Goal: Task Accomplishment & Management: Manage account settings

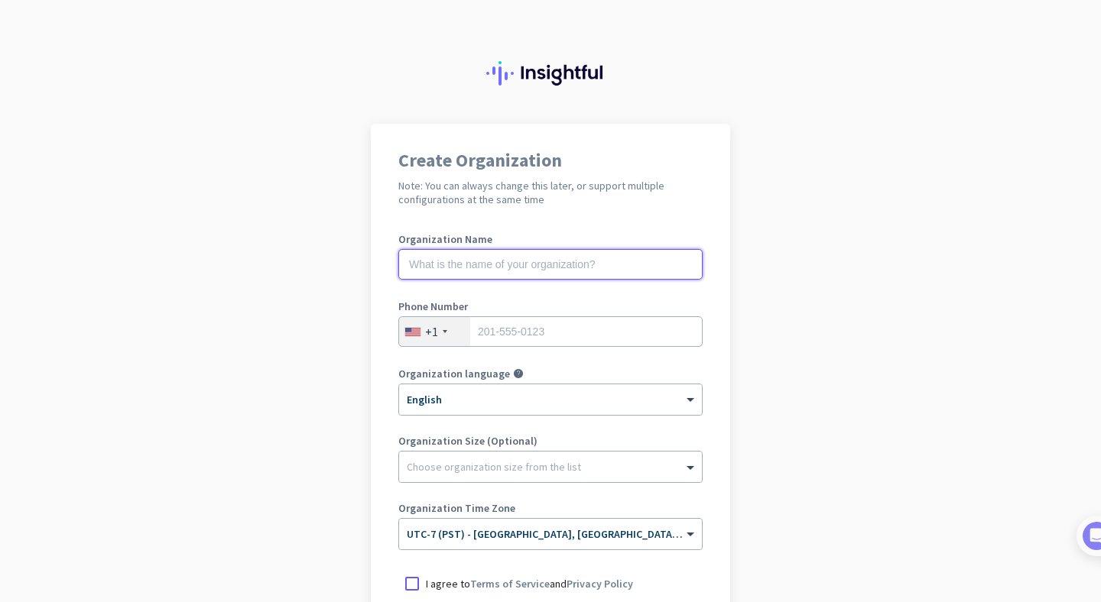
click at [598, 272] on input "text" at bounding box center [550, 264] width 304 height 31
type input "Mercor"
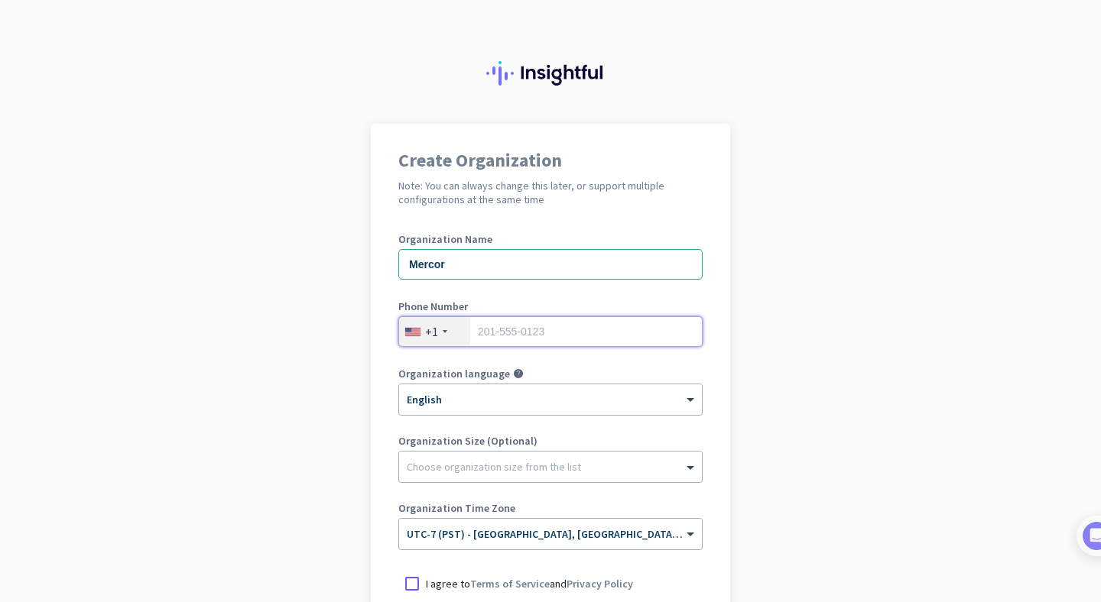
click at [603, 323] on input "tel" at bounding box center [550, 331] width 304 height 31
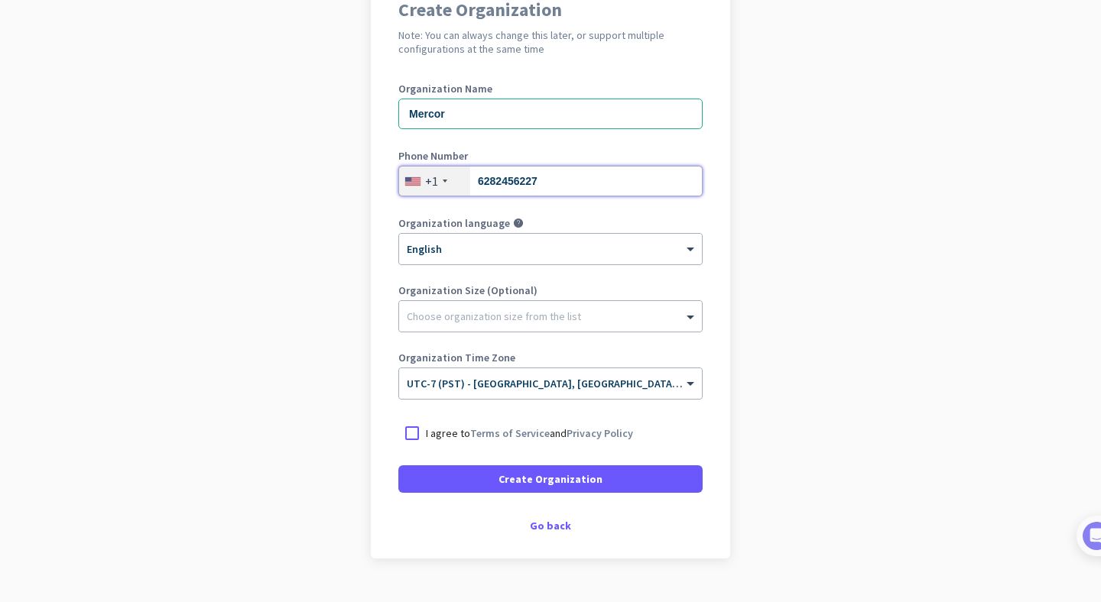
scroll to position [151, 0]
type input "6282456227"
click at [625, 318] on div at bounding box center [550, 311] width 303 height 15
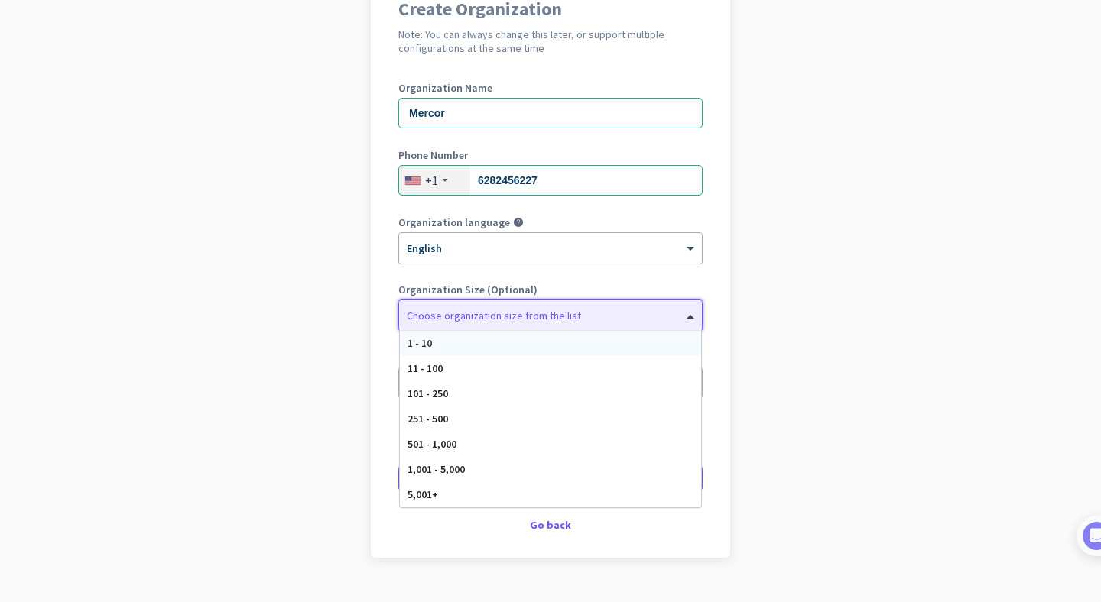
click at [763, 240] on app-onboarding-organization "Create Organization Note: You can always change this later, or support multiple…" at bounding box center [550, 303] width 1101 height 662
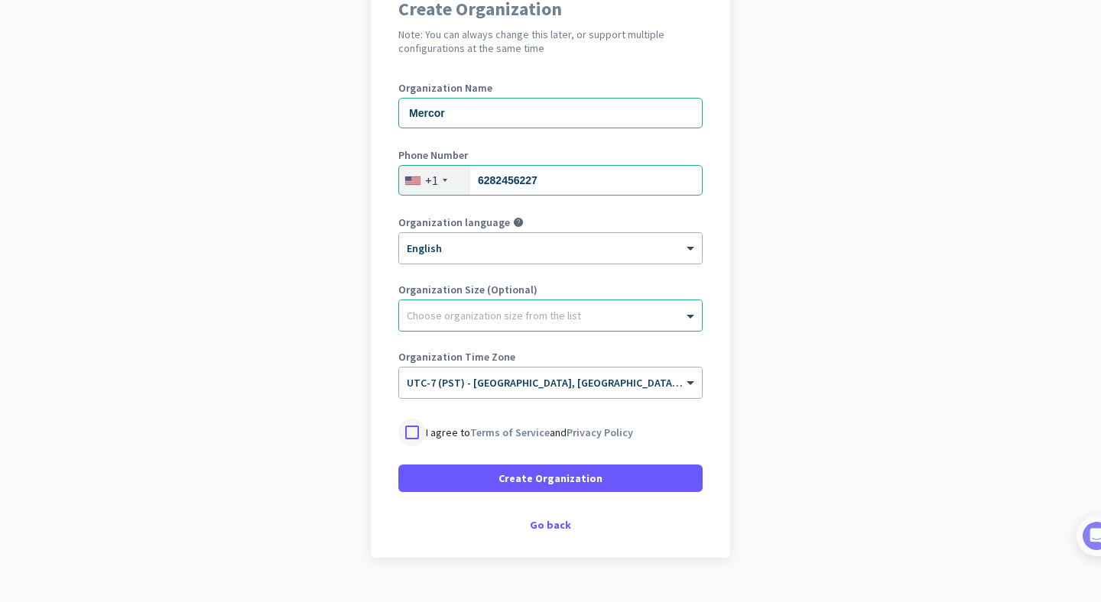
click at [411, 426] on div at bounding box center [412, 433] width 28 height 28
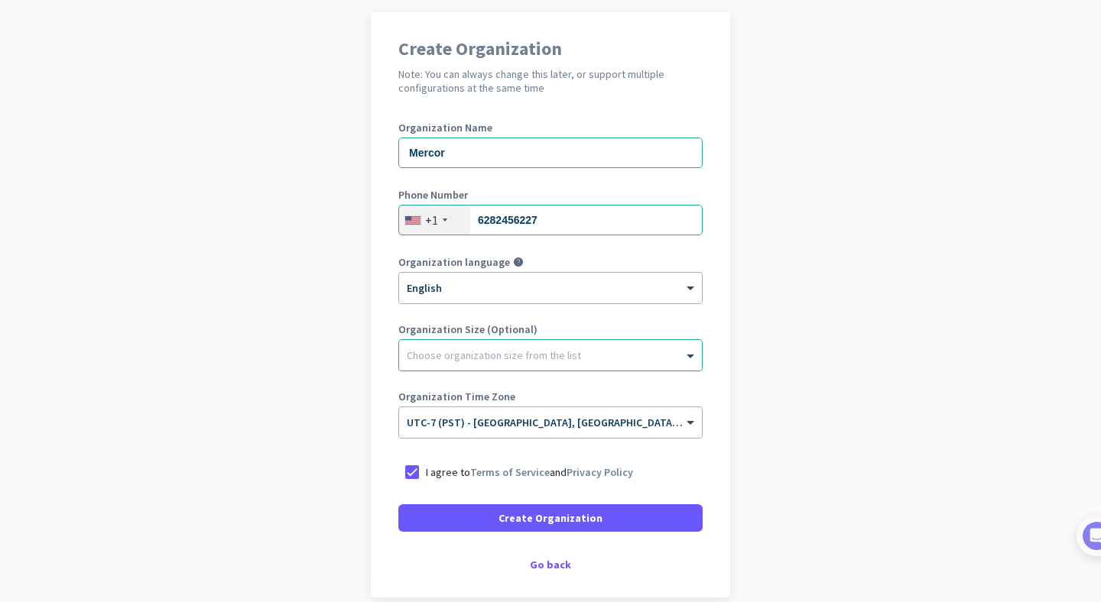
scroll to position [113, 0]
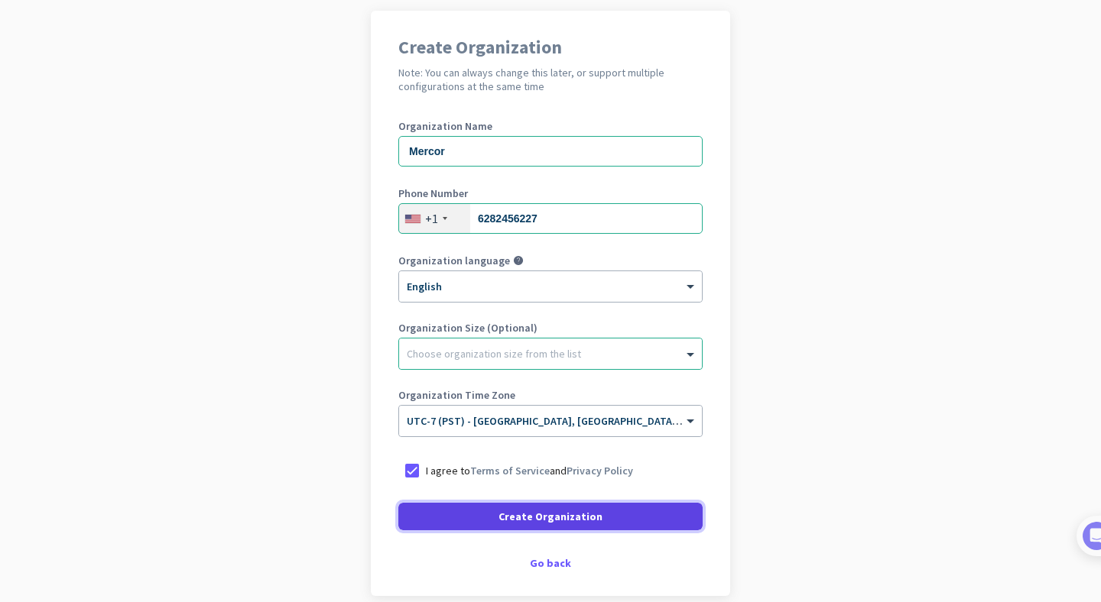
click at [628, 514] on span at bounding box center [550, 516] width 304 height 37
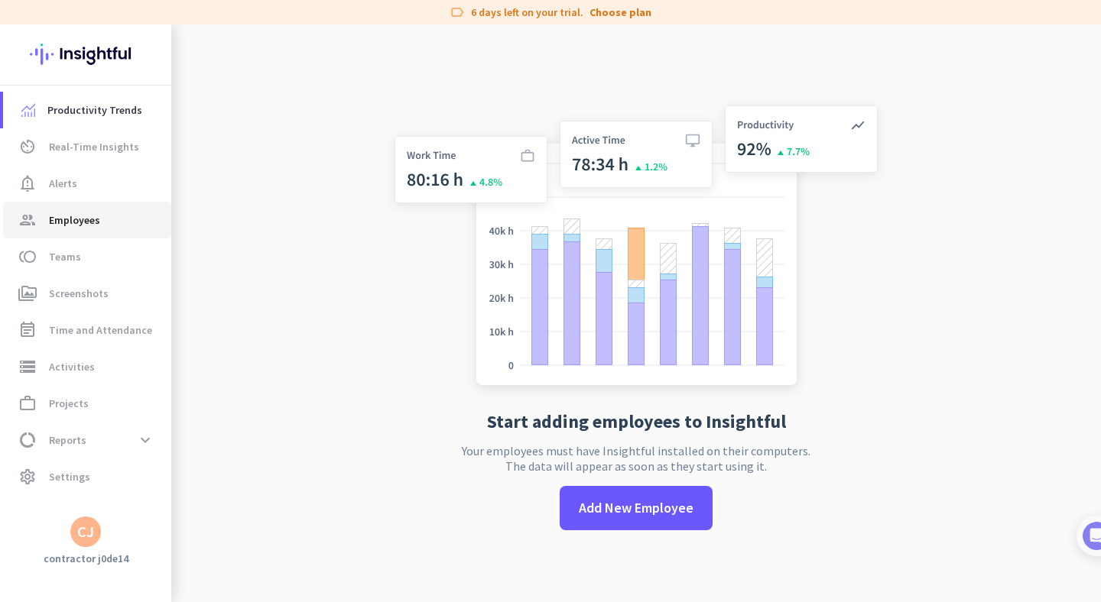
click at [124, 222] on span "group Employees" at bounding box center [87, 220] width 144 height 18
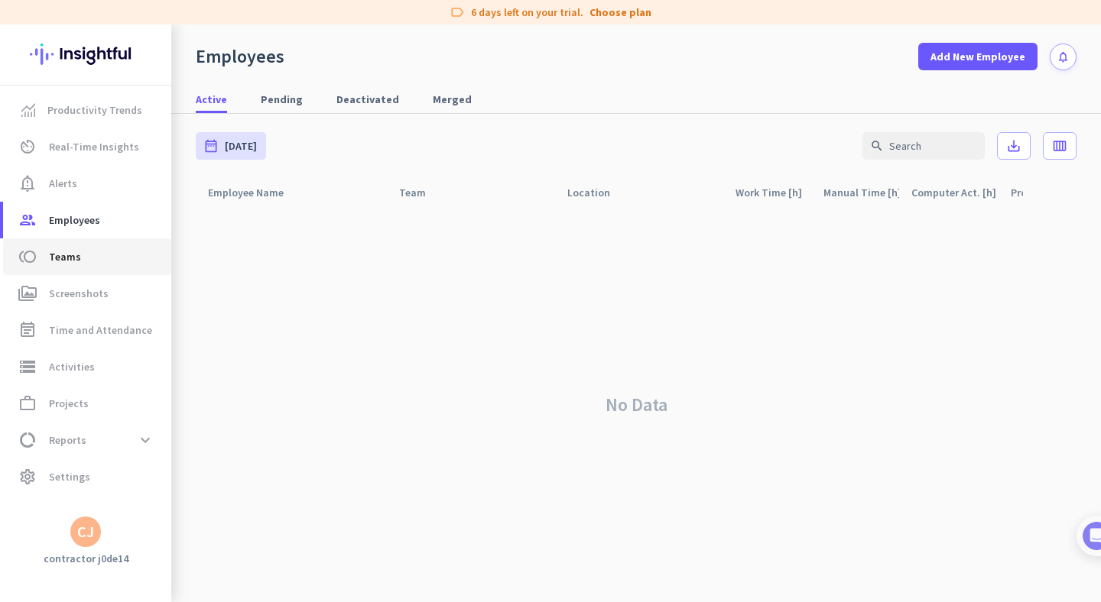
click at [112, 271] on link "toll Teams" at bounding box center [87, 256] width 168 height 37
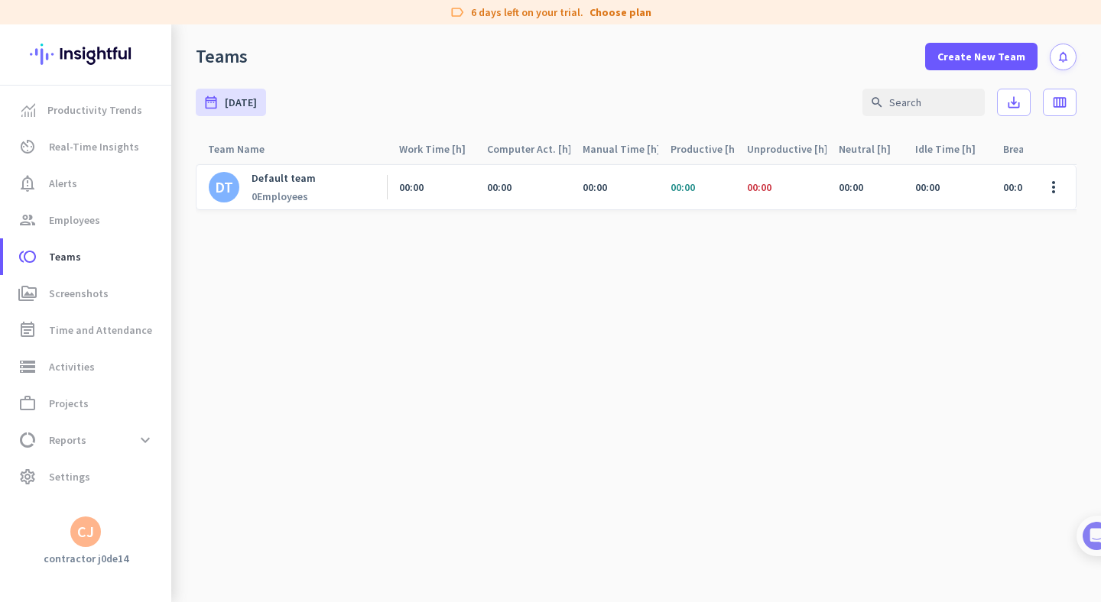
click at [97, 540] on div "CJ" at bounding box center [85, 532] width 31 height 31
click at [185, 427] on span "Personal Settings" at bounding box center [167, 421] width 117 height 28
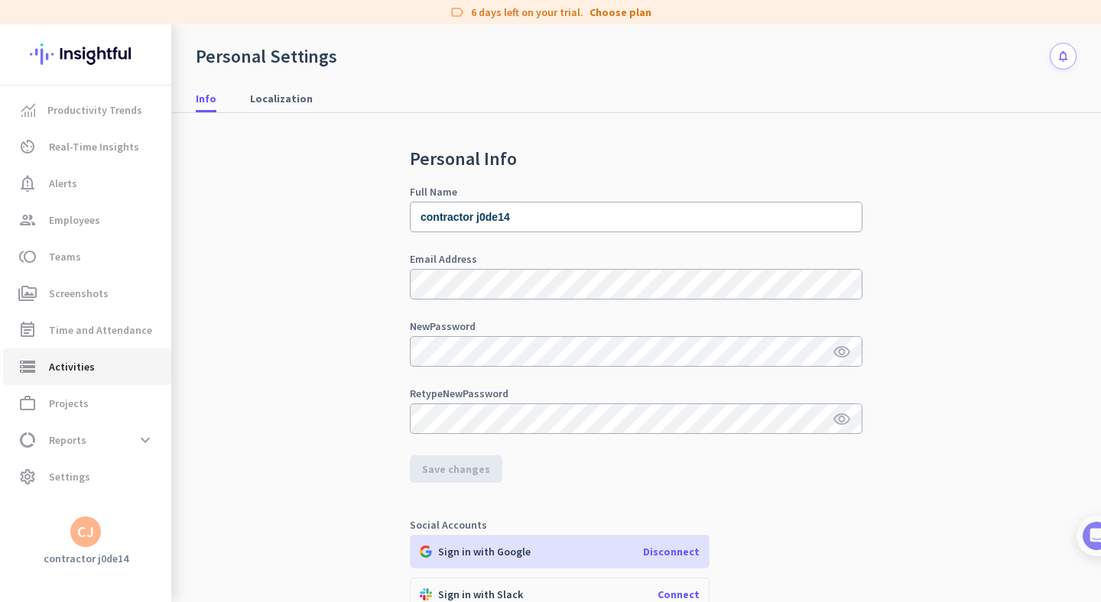
click at [96, 359] on span "storage Activities" at bounding box center [87, 367] width 144 height 18
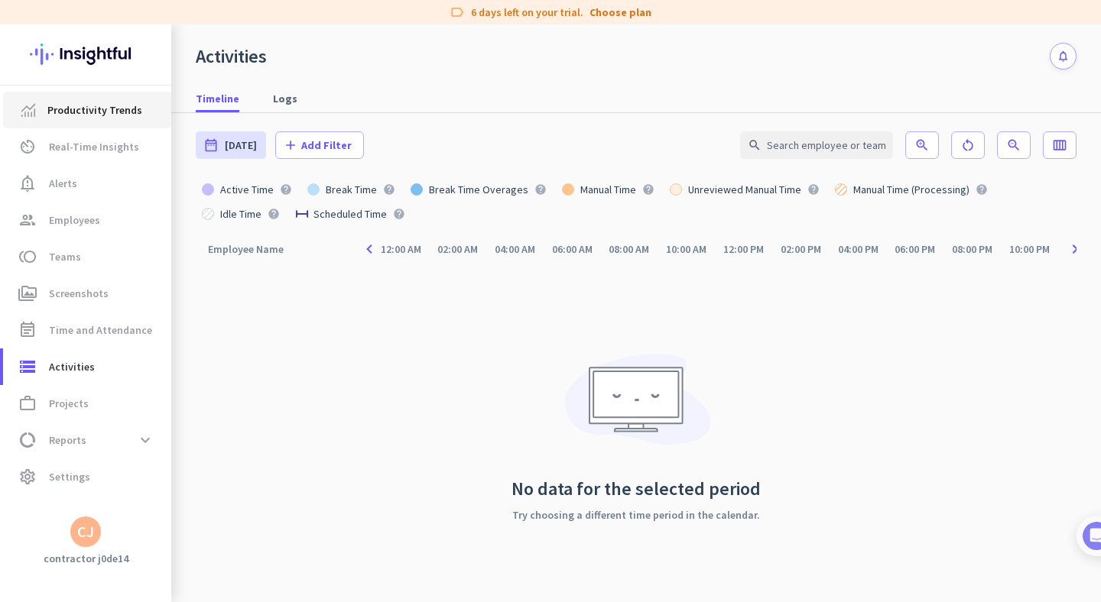
click at [104, 105] on span "Productivity Trends" at bounding box center [94, 110] width 95 height 18
type input "[DATE] - [DATE]"
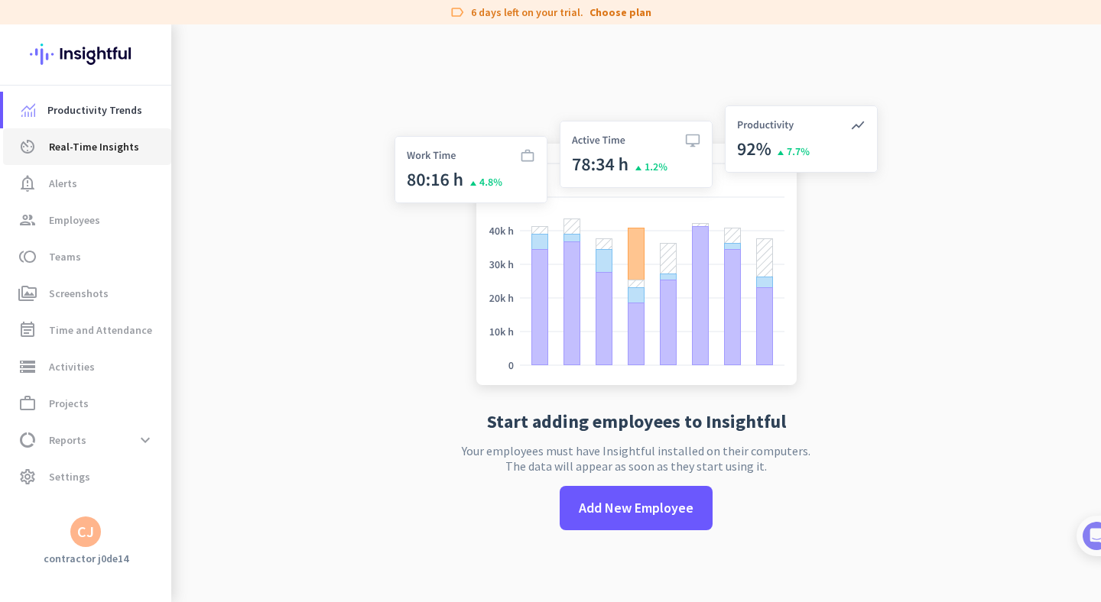
click at [102, 141] on span "Real-Time Insights" at bounding box center [94, 147] width 90 height 18
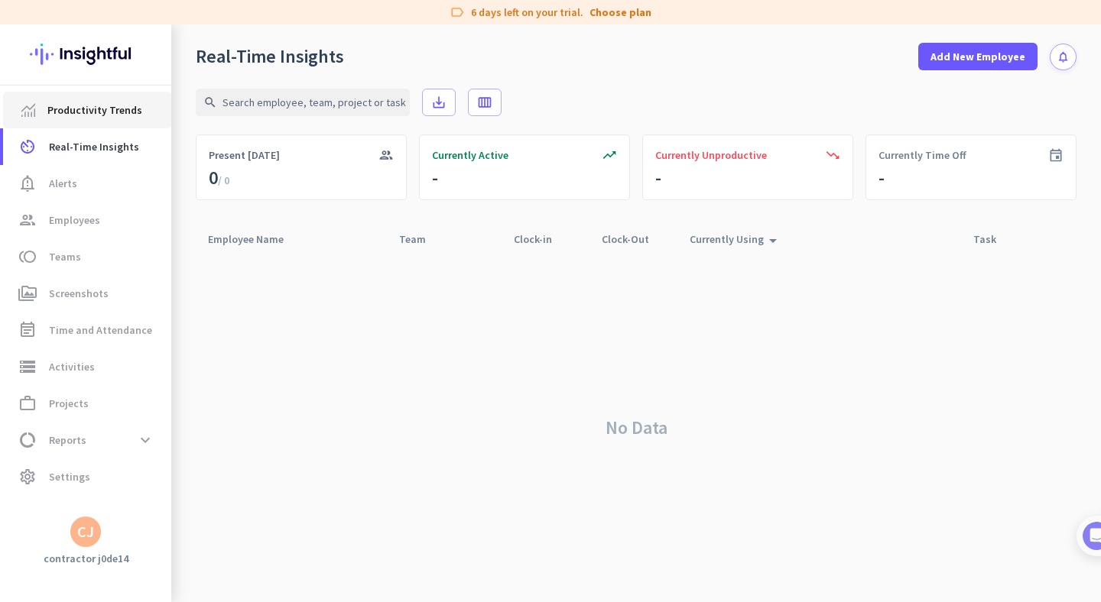
click at [109, 110] on span "Productivity Trends" at bounding box center [94, 110] width 95 height 18
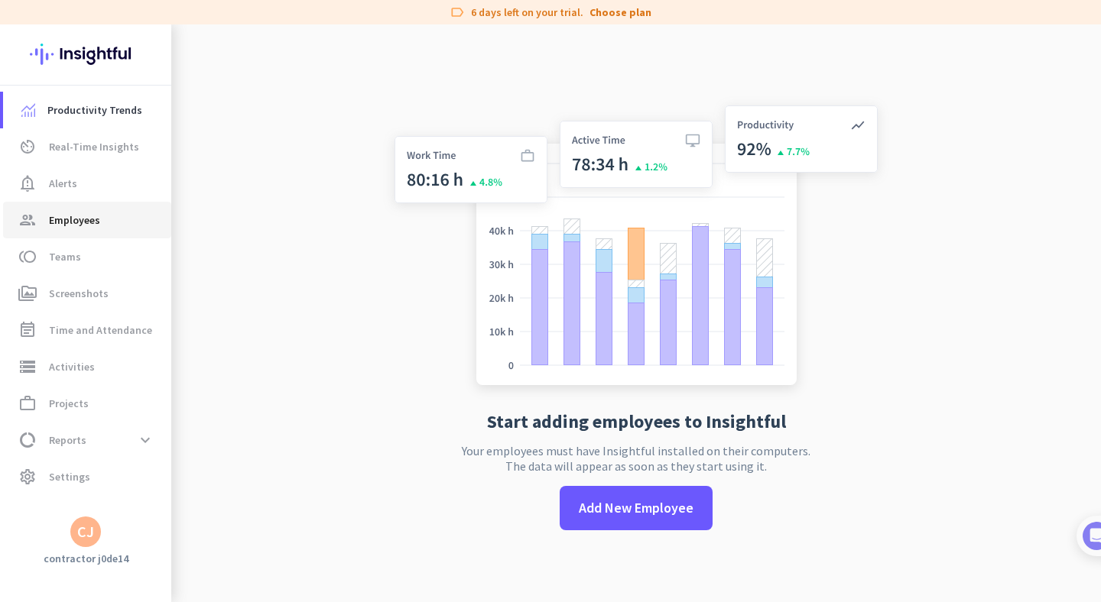
click at [102, 219] on span "group Employees" at bounding box center [87, 220] width 144 height 18
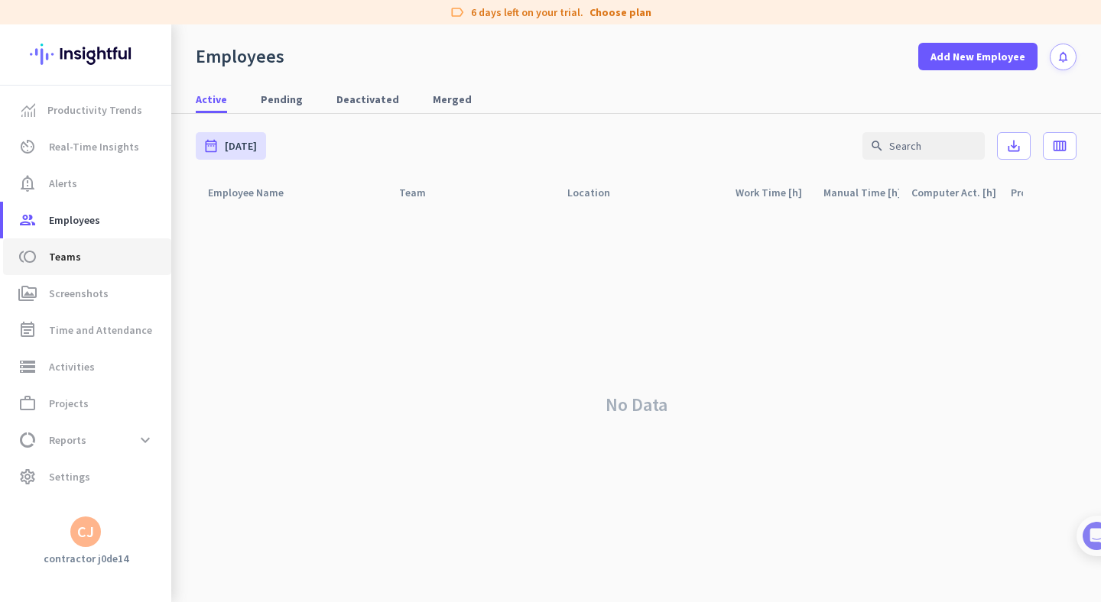
click at [100, 258] on span "toll Teams" at bounding box center [87, 257] width 144 height 18
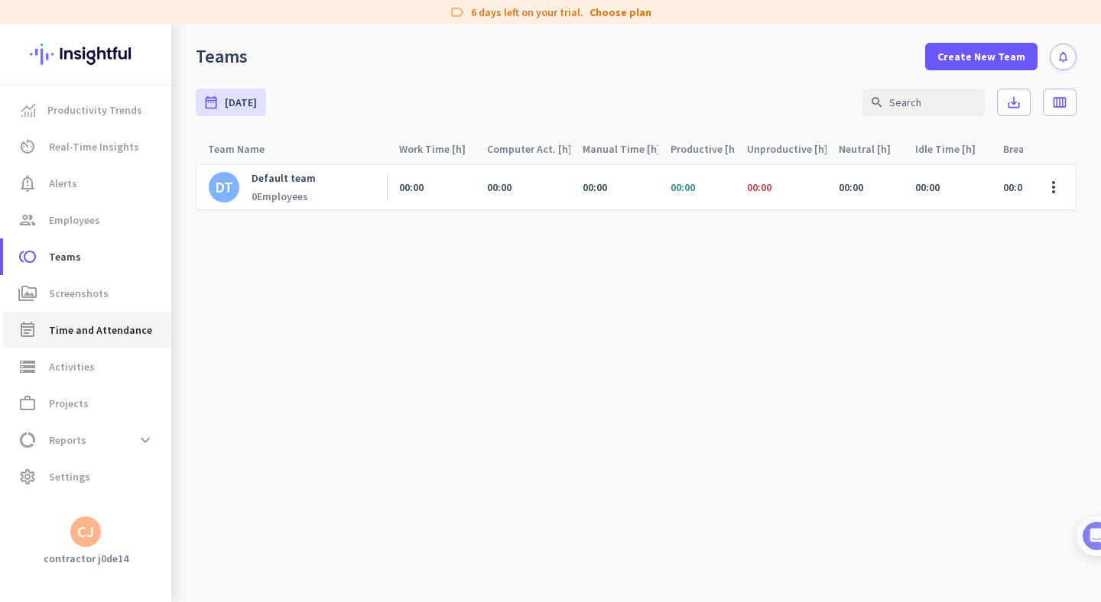
click at [108, 330] on span "Time and Attendance" at bounding box center [100, 330] width 103 height 18
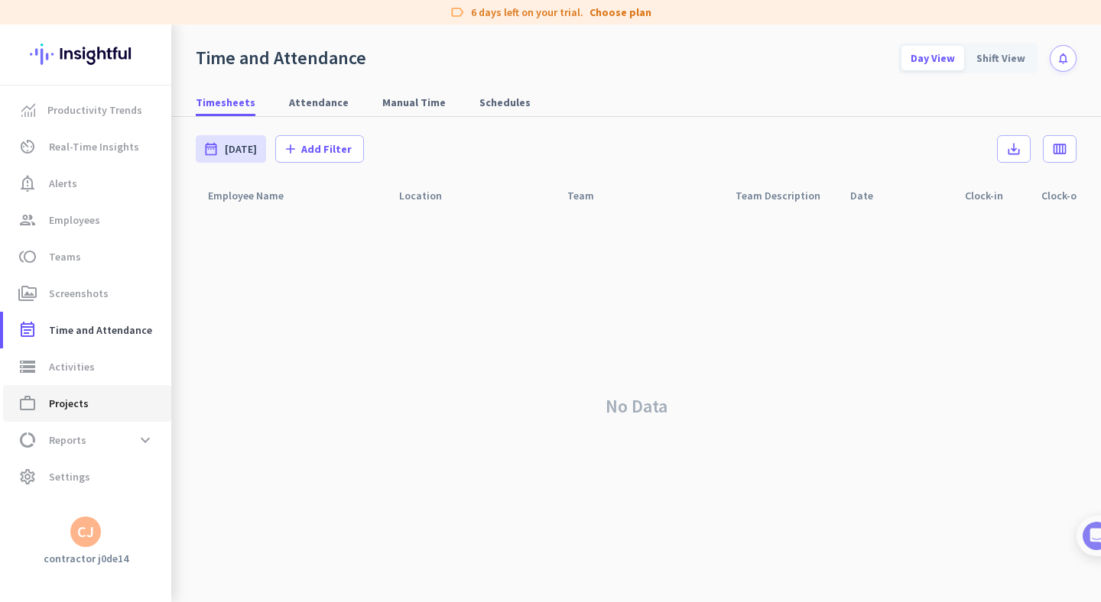
click at [102, 401] on span "work_outline Projects" at bounding box center [87, 403] width 144 height 18
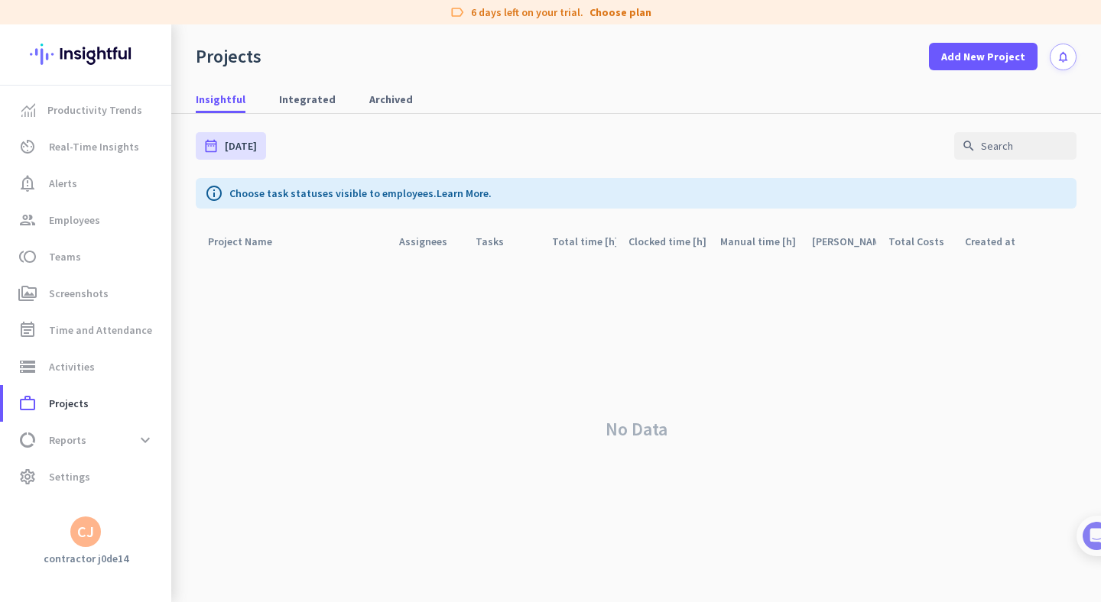
click at [75, 524] on div "CJ" at bounding box center [85, 532] width 31 height 31
click at [161, 501] on span "Sign out" at bounding box center [167, 503] width 92 height 14
